Goal: Task Accomplishment & Management: Manage account settings

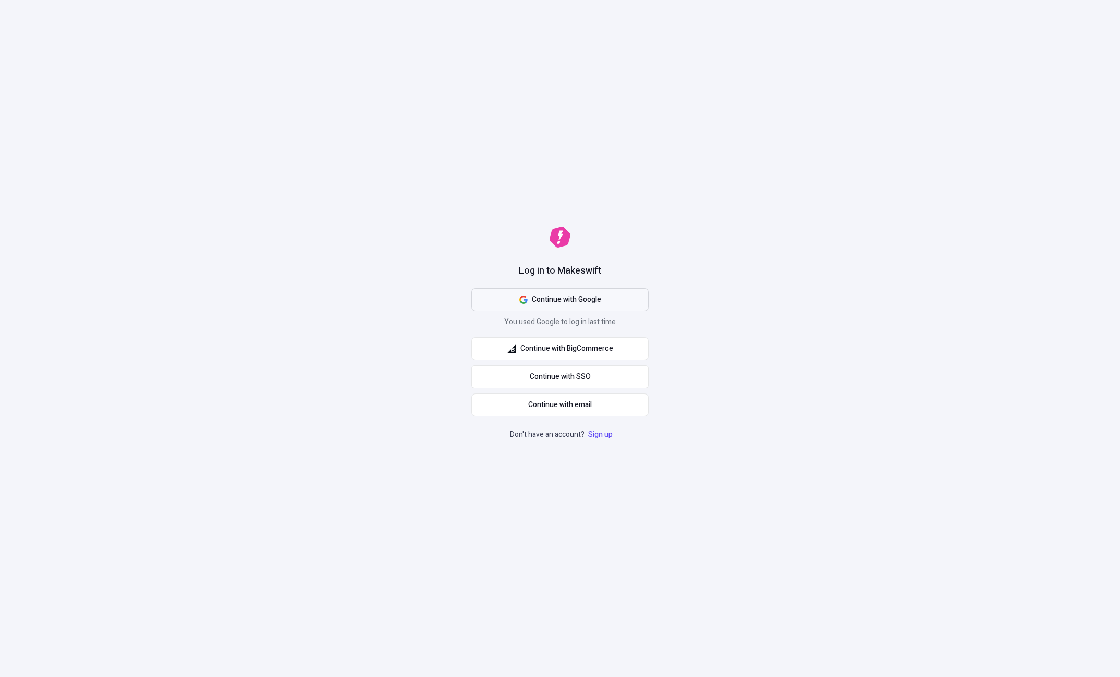
click at [559, 297] on span "Continue with Google" at bounding box center [566, 299] width 69 height 11
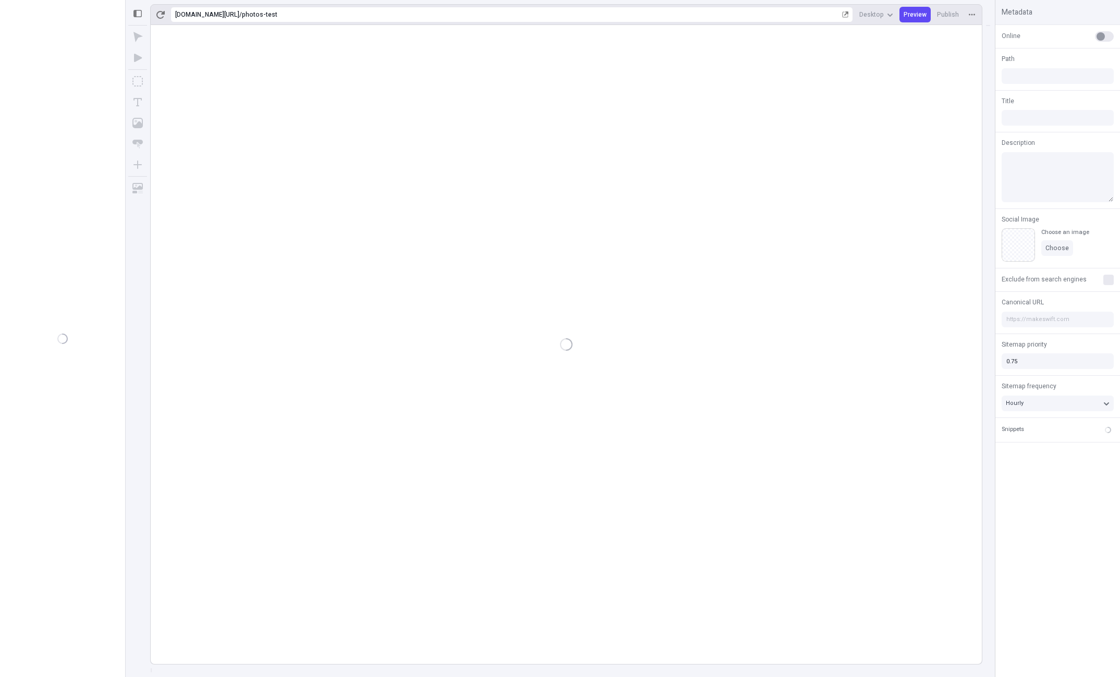
type input "/photos-test"
click at [38, 652] on div "Settings" at bounding box center [35, 649] width 24 height 8
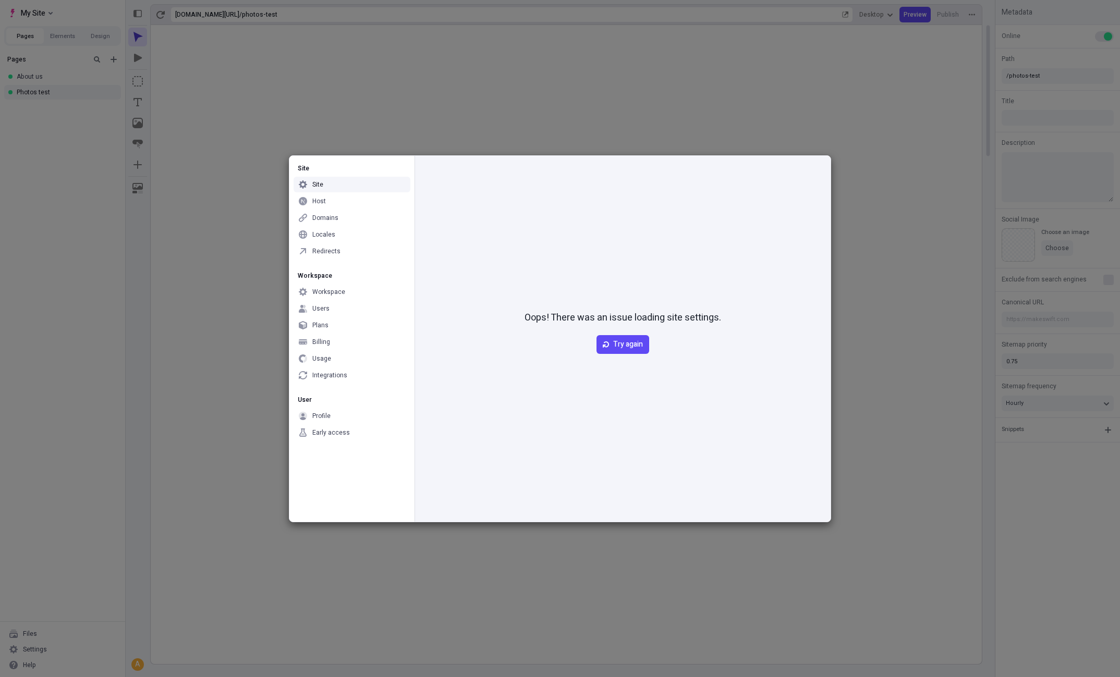
click at [316, 184] on div "Site" at bounding box center [317, 184] width 11 height 8
click at [318, 200] on div "Host" at bounding box center [319, 201] width 14 height 8
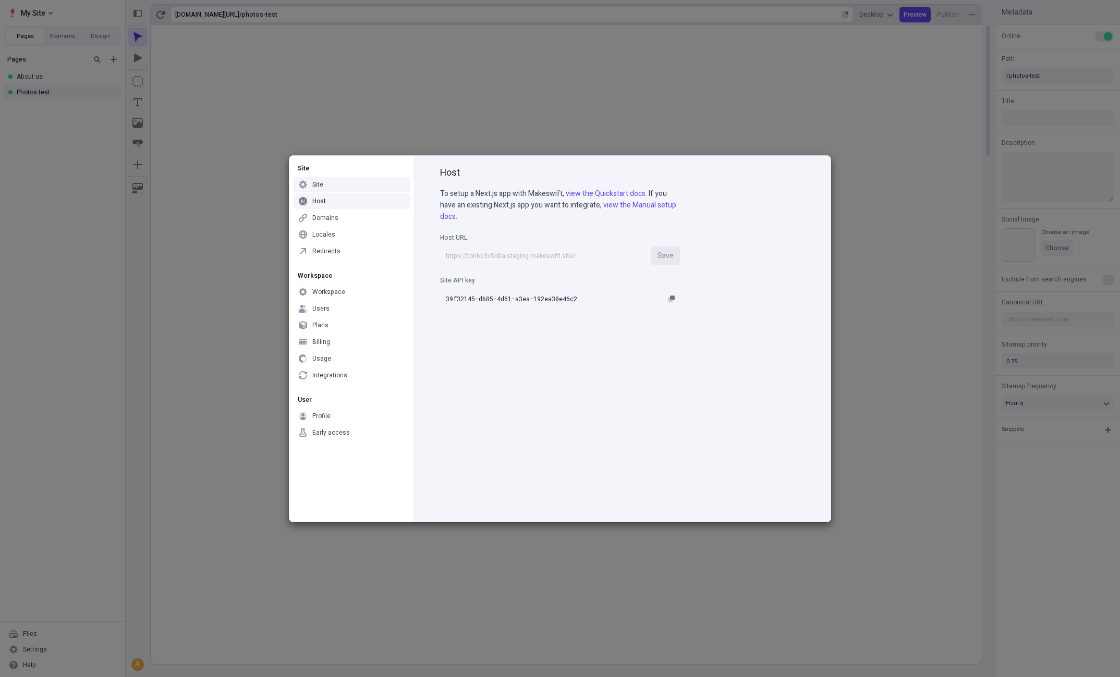
click at [319, 185] on div "Site" at bounding box center [317, 184] width 11 height 8
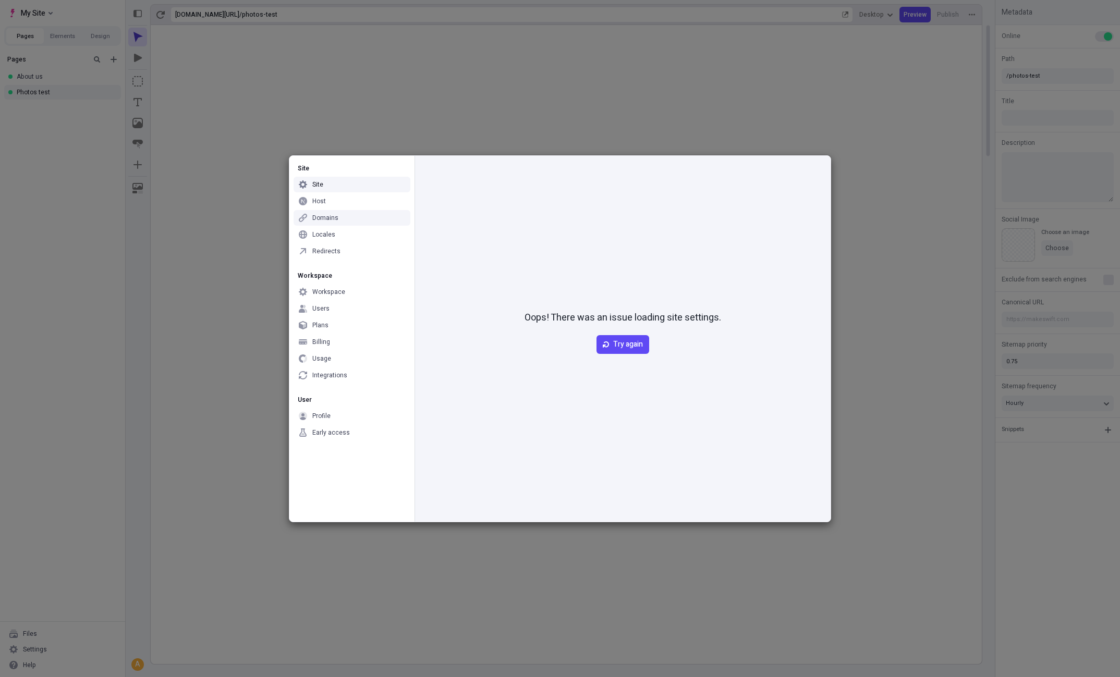
click at [320, 219] on div "Domains" at bounding box center [325, 218] width 26 height 8
click at [321, 234] on div "Locales" at bounding box center [323, 234] width 23 height 8
click at [321, 249] on div "Redirects" at bounding box center [326, 251] width 28 height 8
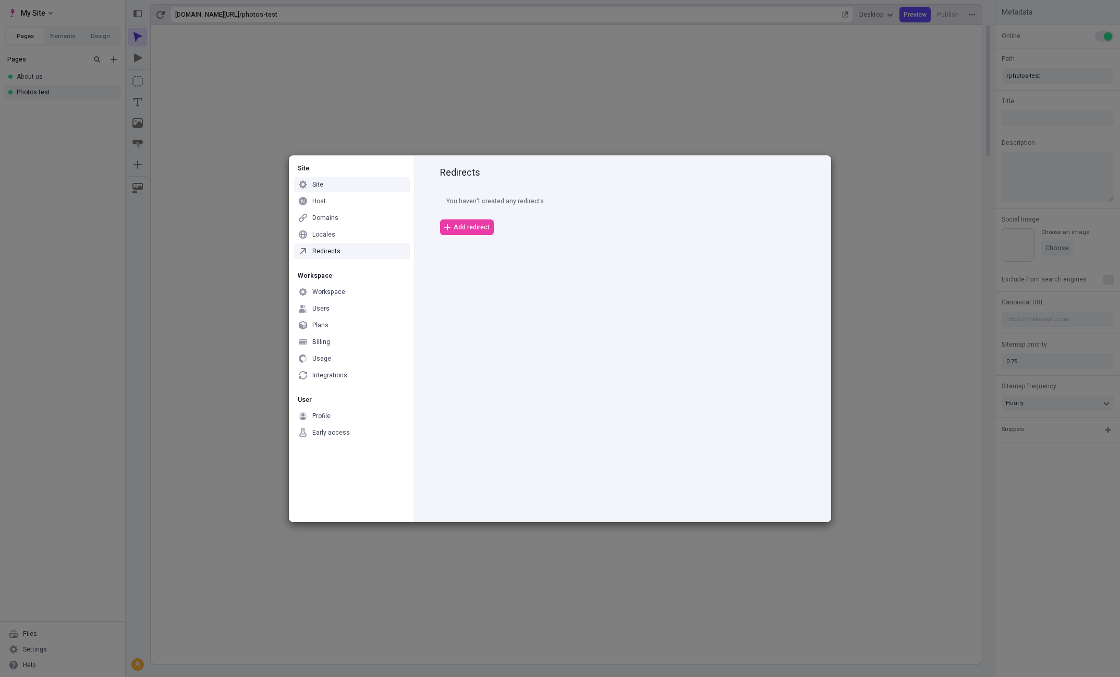
click at [315, 185] on div "Site" at bounding box center [317, 184] width 11 height 8
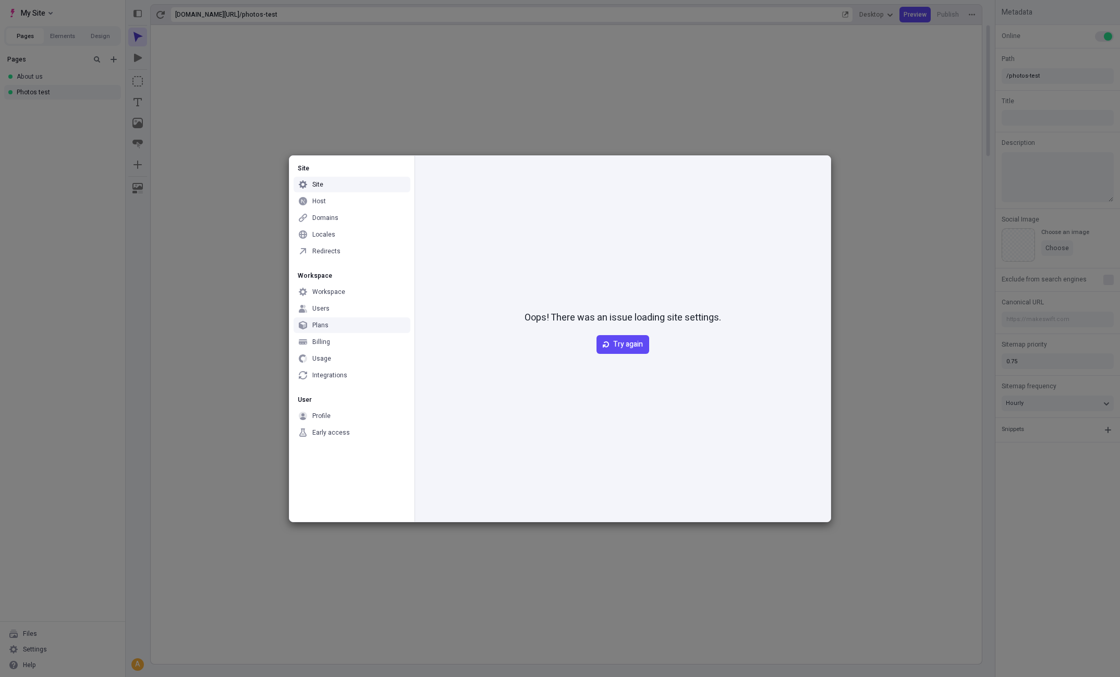
click at [310, 323] on div "Plans" at bounding box center [352, 326] width 117 height 16
click at [316, 340] on div "Billing" at bounding box center [321, 342] width 18 height 8
click at [71, 246] on div "Site Site Host Domains Locales Redirects Workspace Workspace Users Plans Billin…" at bounding box center [560, 338] width 1120 height 677
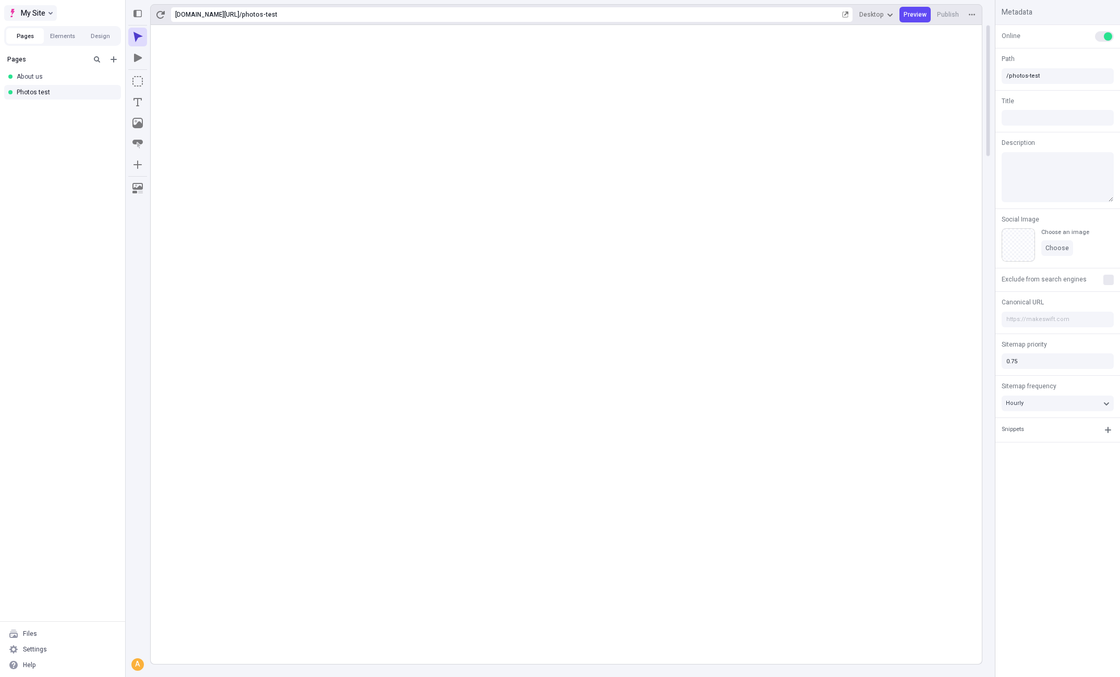
click at [49, 16] on button "My Site" at bounding box center [30, 13] width 53 height 16
click at [35, 32] on div "Landing Lion" at bounding box center [110, 33] width 192 height 8
type input "/0fe61aaf-7702-4cfc-bd42-899bdb8f770c"
click at [45, 650] on div "Settings" at bounding box center [35, 649] width 24 height 8
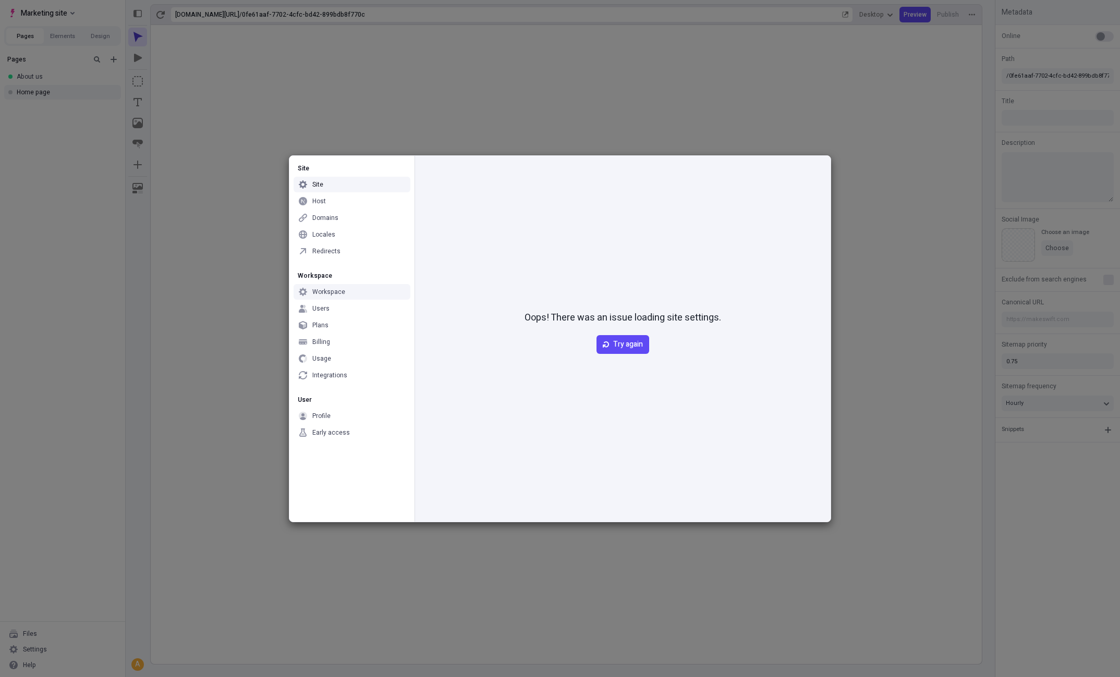
click at [65, 237] on div "Site Site Host Domains Locales Redirects Workspace Workspace Users Plans Billin…" at bounding box center [560, 338] width 1120 height 677
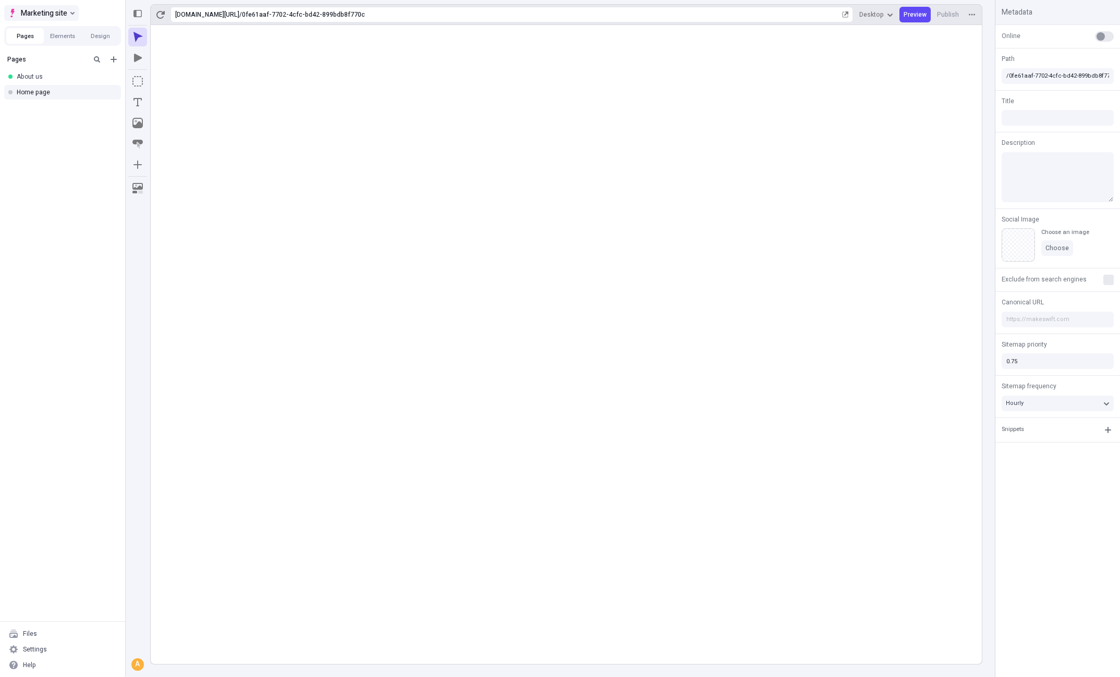
click at [48, 14] on span "Marketing site" at bounding box center [44, 13] width 46 height 13
click at [36, 105] on div "Log out" at bounding box center [115, 105] width 179 height 8
